Goal: Entertainment & Leisure: Consume media (video, audio)

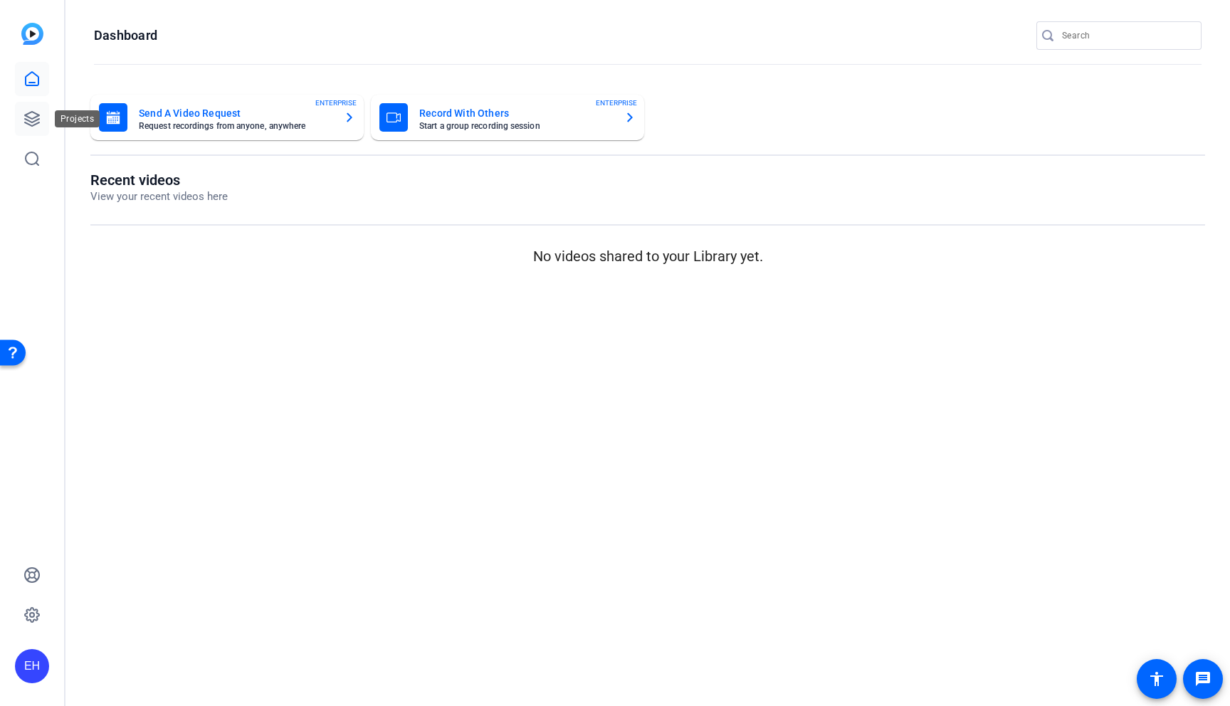
click at [42, 107] on link at bounding box center [32, 119] width 34 height 34
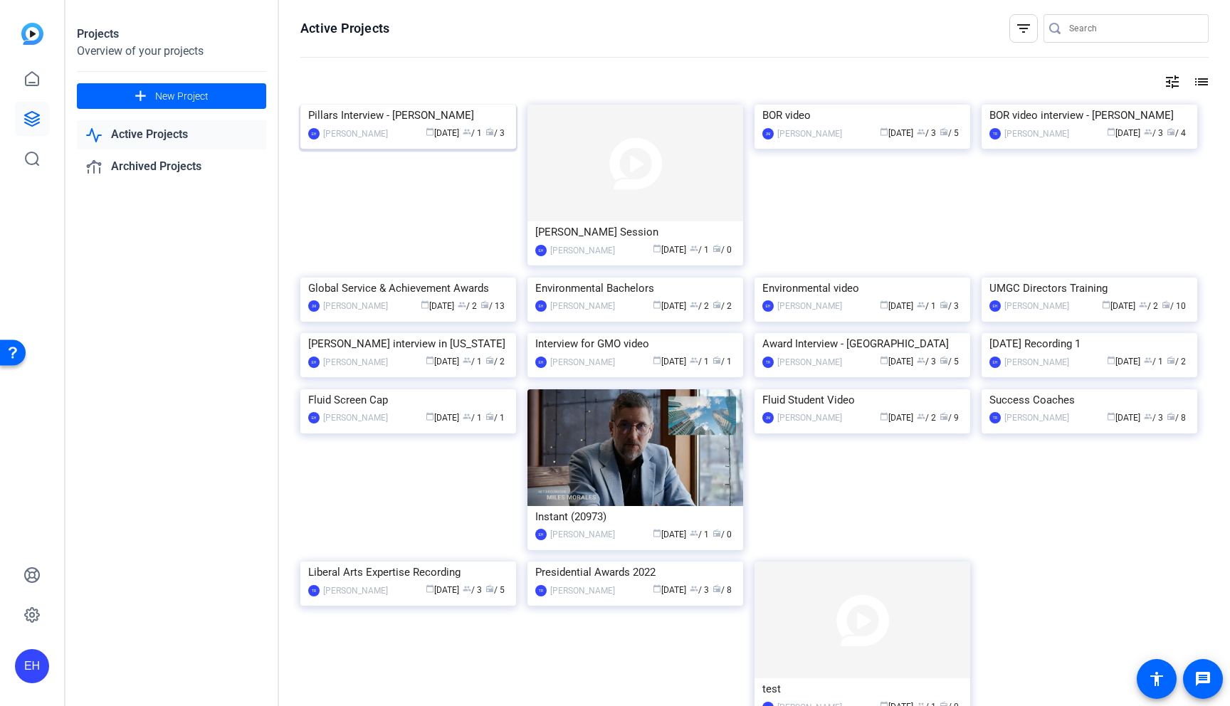
click at [426, 105] on img at bounding box center [408, 105] width 216 height 0
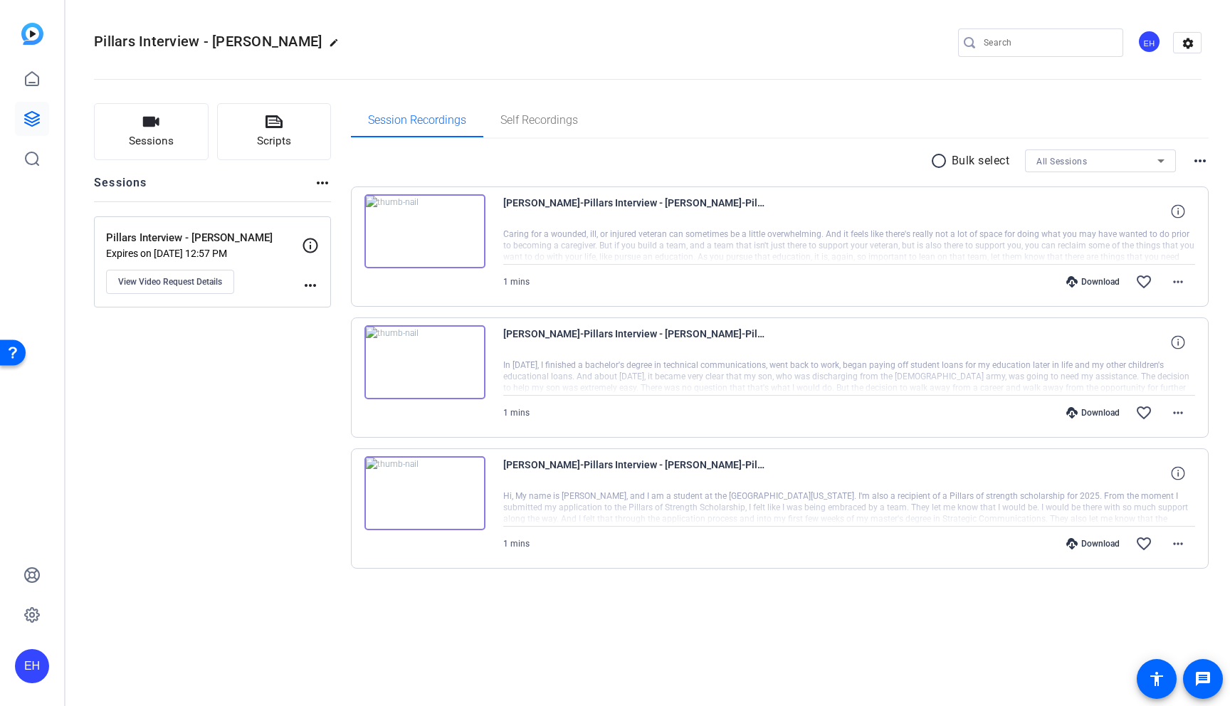
click at [430, 235] on img at bounding box center [424, 231] width 121 height 74
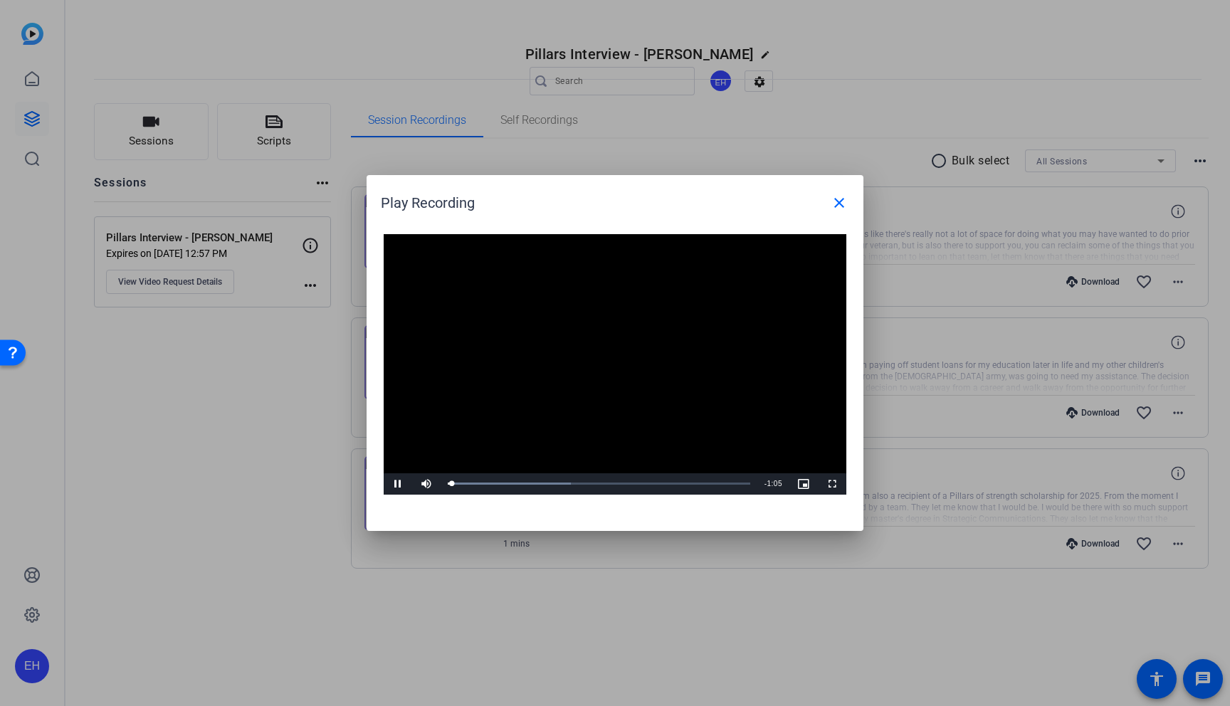
click at [604, 352] on video "Video Player" at bounding box center [615, 364] width 463 height 261
click at [728, 486] on div "Loaded : 40.71% 1:00 0:01" at bounding box center [599, 483] width 317 height 21
click at [741, 484] on div "Loaded : 100.00% 1:03 1:03" at bounding box center [599, 484] width 303 height 4
click at [736, 485] on div "1:02" at bounding box center [592, 484] width 288 height 4
click at [732, 485] on div "1:01" at bounding box center [590, 484] width 284 height 4
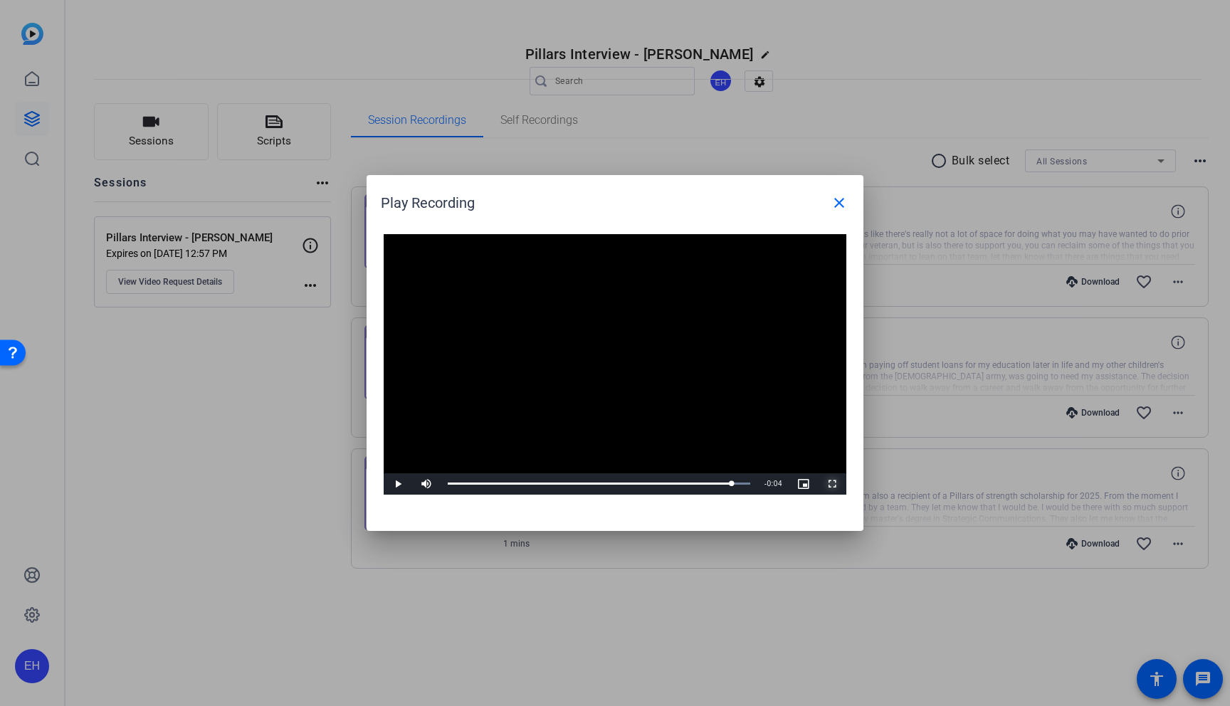
click at [830, 484] on span "Video Player" at bounding box center [832, 484] width 28 height 0
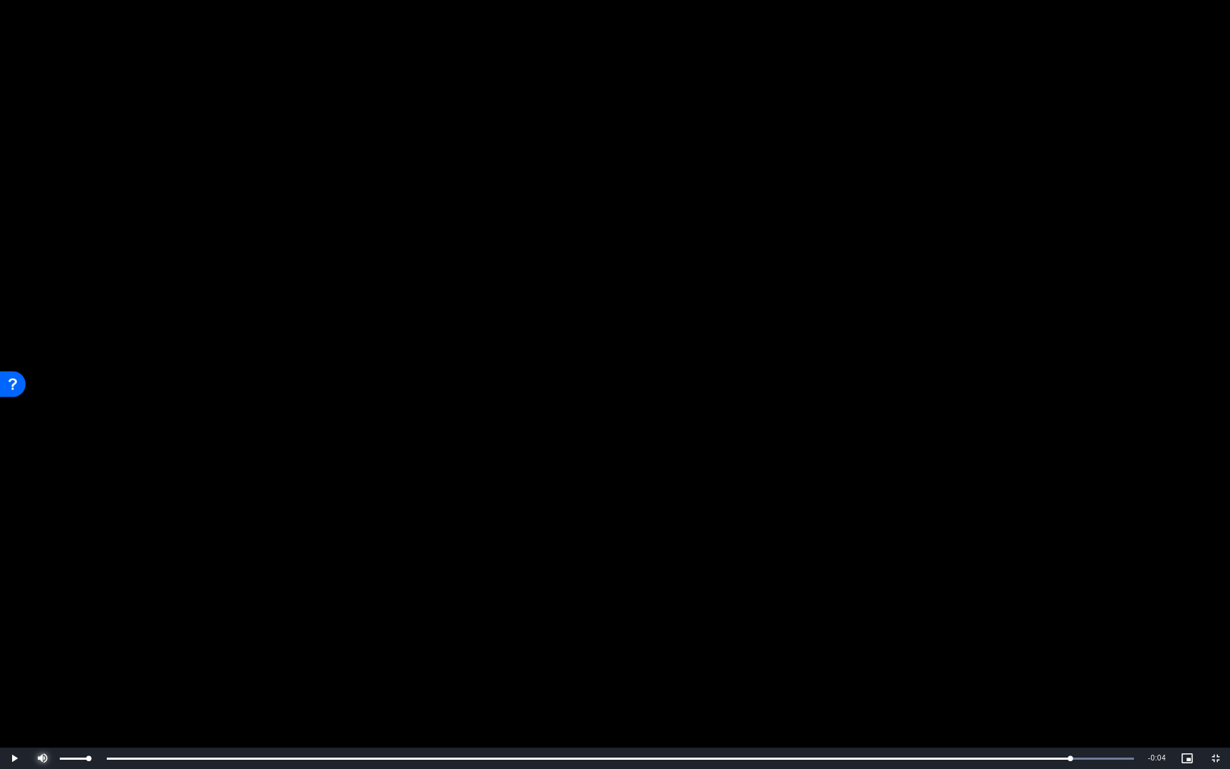
click at [48, 705] on span "Video Player" at bounding box center [42, 758] width 28 height 0
click at [175, 621] on video "Video Player" at bounding box center [615, 384] width 1230 height 769
click at [321, 603] on video "Video Player" at bounding box center [615, 384] width 1230 height 769
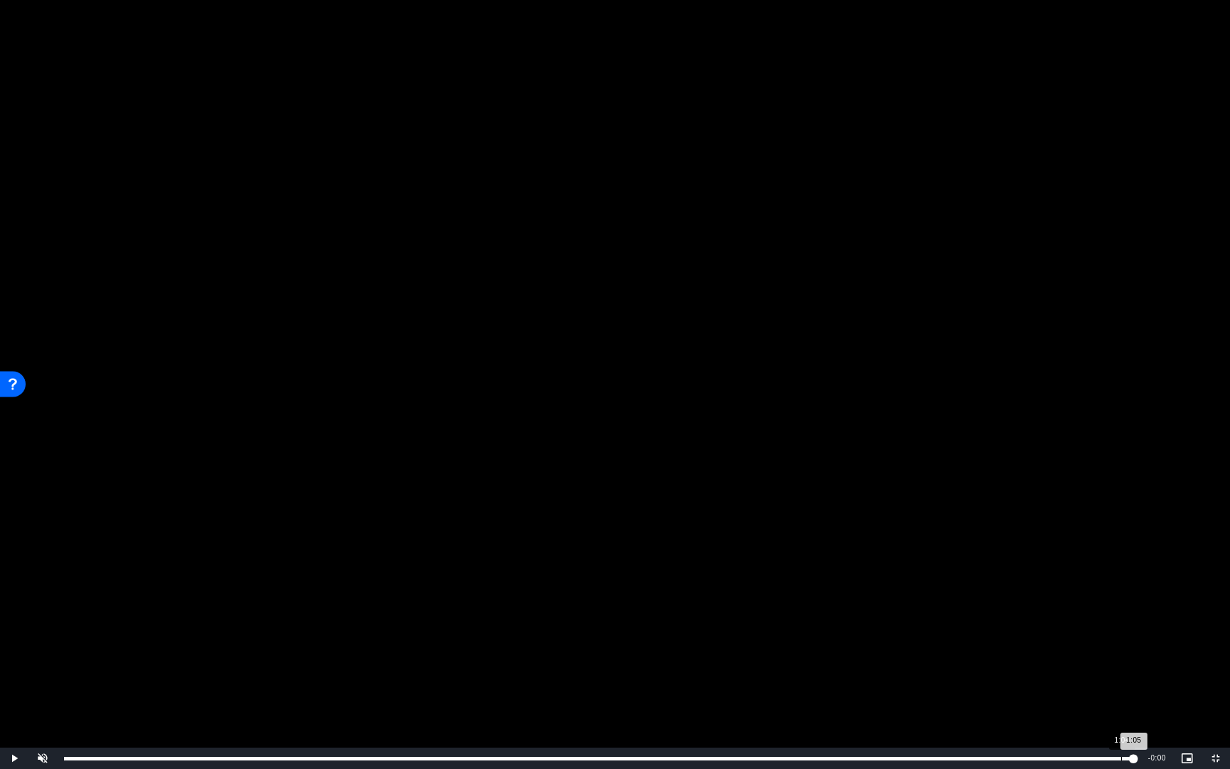
click at [1121, 705] on div "Loaded : 100.00% 1:04 1:05" at bounding box center [599, 759] width 1070 height 4
click at [1106, 705] on div "Loaded : 100.00% 1:03 1:04" at bounding box center [599, 759] width 1070 height 4
click at [1096, 705] on div "Loaded : 100.00% 1:02 1:03" at bounding box center [599, 759] width 1070 height 4
click at [1082, 705] on div "Loaded : 100.00% 1:02 1:02" at bounding box center [599, 757] width 1084 height 21
click at [1067, 705] on div "Loaded : 100.00% 1:01 1:01" at bounding box center [599, 759] width 1070 height 4
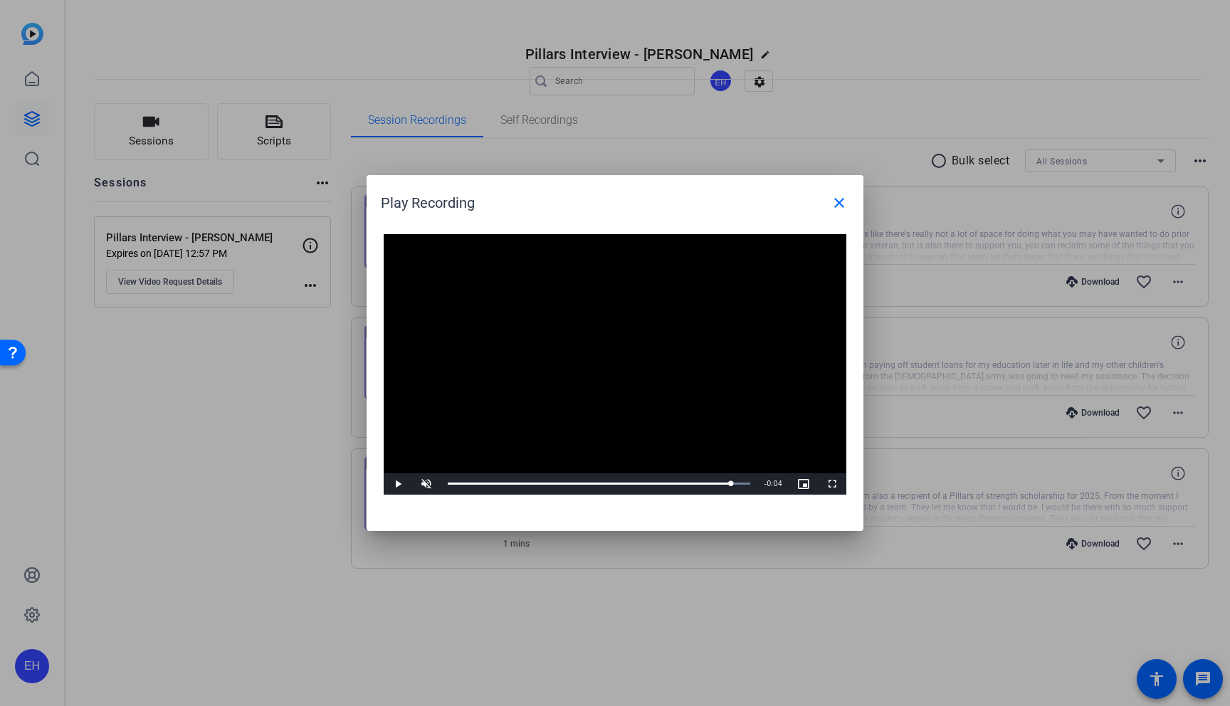
click at [609, 310] on video "Video Player" at bounding box center [615, 364] width 463 height 261
click at [285, 362] on div at bounding box center [615, 353] width 1230 height 706
